Goal: Navigation & Orientation: Go to known website

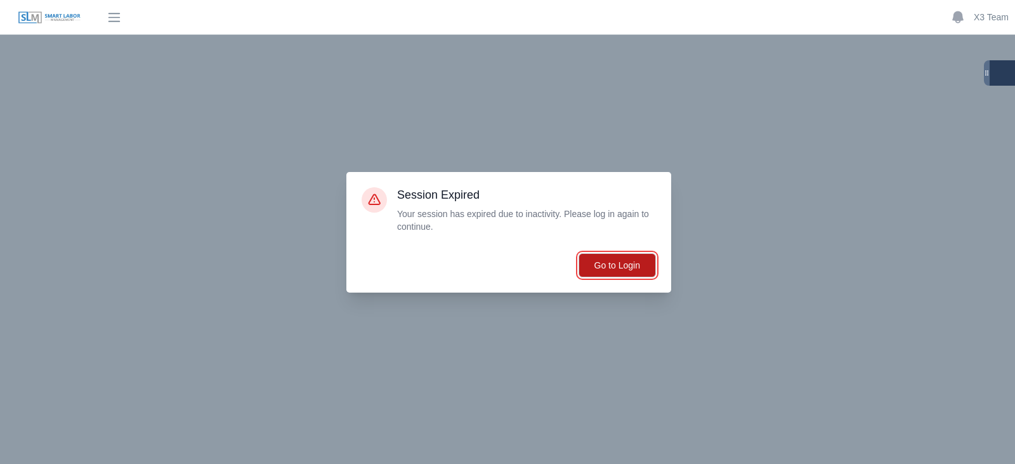
click at [629, 270] on button "Go to Login" at bounding box center [617, 265] width 77 height 24
